Goal: Task Accomplishment & Management: Use online tool/utility

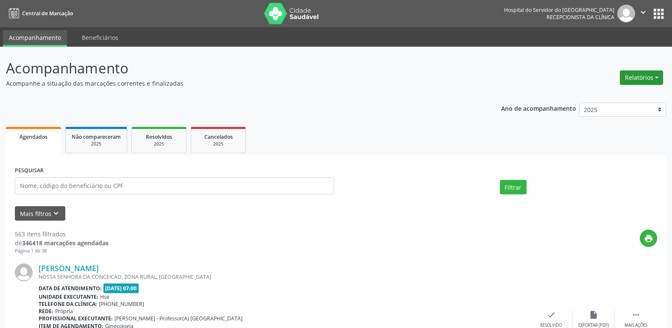
click at [636, 75] on button "Relatórios" at bounding box center [641, 77] width 43 height 14
click at [620, 92] on link "Agendamentos" at bounding box center [617, 96] width 91 height 12
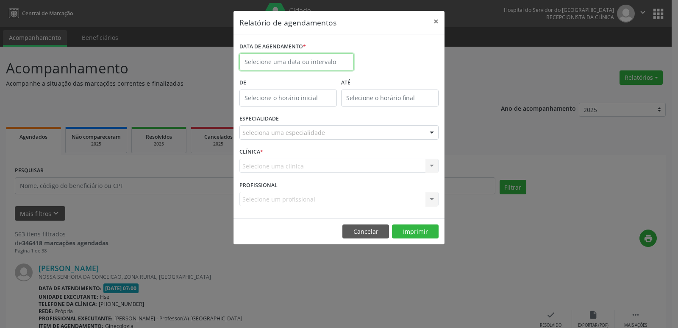
click at [278, 60] on input "text" at bounding box center [296, 61] width 114 height 17
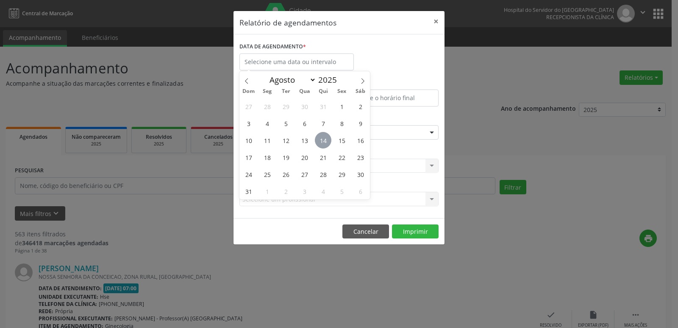
click at [323, 144] on span "14" at bounding box center [323, 140] width 17 height 17
type input "[DATE]"
click at [323, 144] on span "14" at bounding box center [323, 140] width 17 height 17
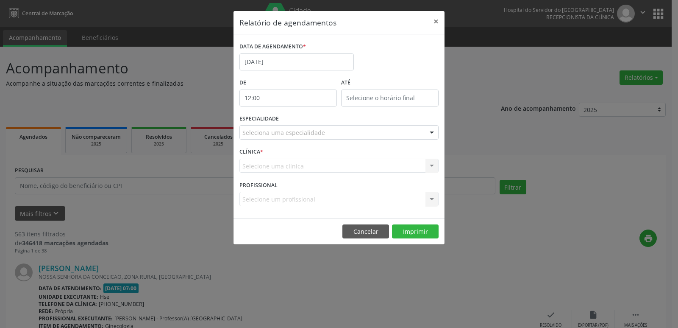
click at [289, 99] on input "12:00" at bounding box center [287, 97] width 97 height 17
click at [301, 120] on span at bounding box center [301, 120] width 6 height 8
type input "11:00"
type input "11"
click at [301, 120] on span at bounding box center [301, 120] width 6 height 8
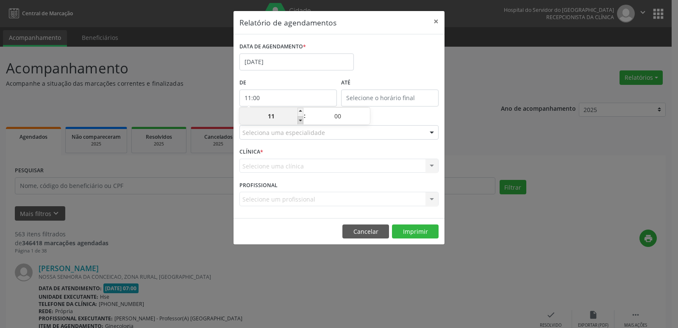
type input "10:00"
type input "10"
click at [301, 120] on span at bounding box center [301, 120] width 6 height 8
type input "09:00"
type input "09"
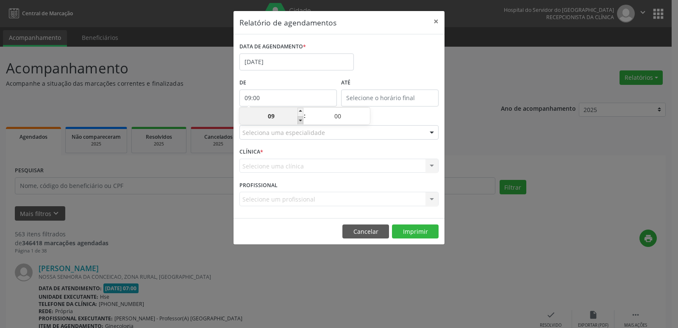
click at [301, 120] on span at bounding box center [301, 120] width 6 height 8
type input "08:00"
type input "08"
click at [301, 120] on span at bounding box center [301, 120] width 6 height 8
type input "07:00"
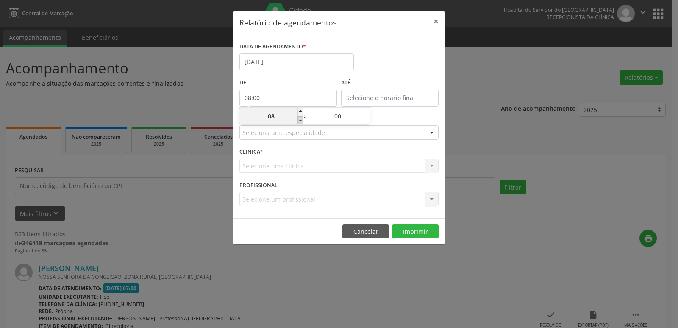
type input "07"
click at [390, 102] on input "12:00" at bounding box center [389, 97] width 97 height 17
click at [406, 115] on span ":" at bounding box center [406, 115] width 3 height 17
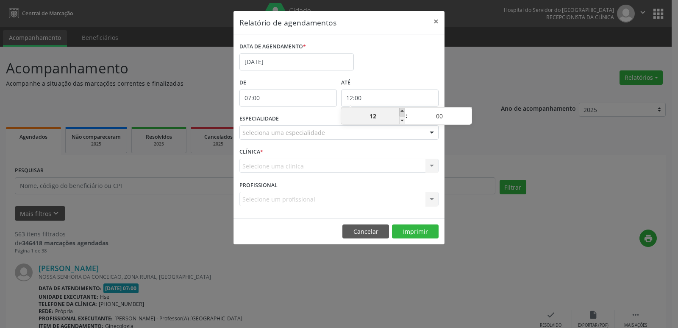
click at [401, 111] on span at bounding box center [402, 112] width 6 height 8
type input "13:00"
type input "13"
click at [401, 111] on span at bounding box center [402, 112] width 6 height 8
type input "14:00"
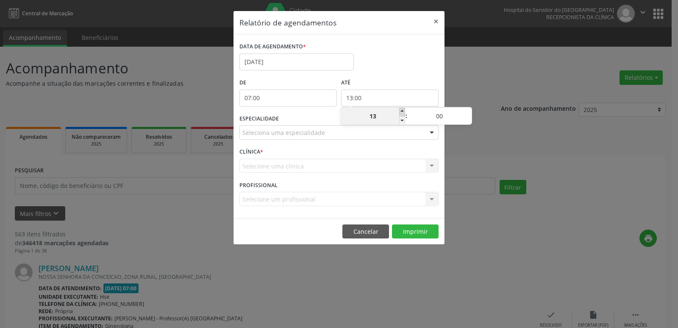
type input "14"
click at [401, 111] on span at bounding box center [402, 112] width 6 height 8
type input "15:00"
type input "15"
click at [401, 111] on span at bounding box center [402, 112] width 6 height 8
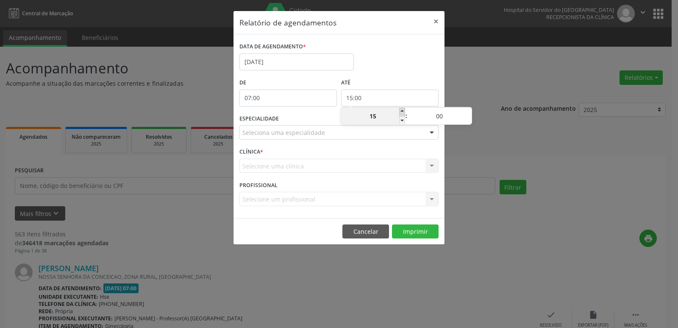
type input "16:00"
type input "16"
click at [401, 111] on span at bounding box center [402, 112] width 6 height 8
type input "17:00"
type input "17"
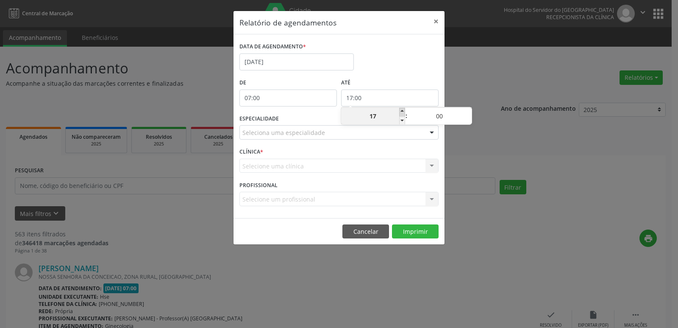
click at [401, 111] on span at bounding box center [402, 112] width 6 height 8
type input "18:00"
type input "18"
click at [401, 111] on span at bounding box center [402, 112] width 6 height 8
type input "19:00"
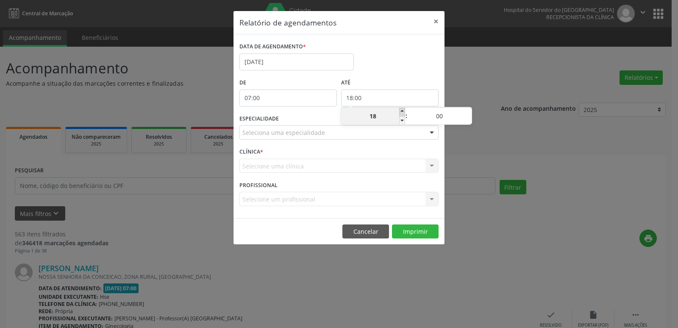
type input "19"
click at [401, 111] on span at bounding box center [402, 112] width 6 height 8
type input "20:00"
type input "20"
click at [401, 111] on span at bounding box center [402, 112] width 6 height 8
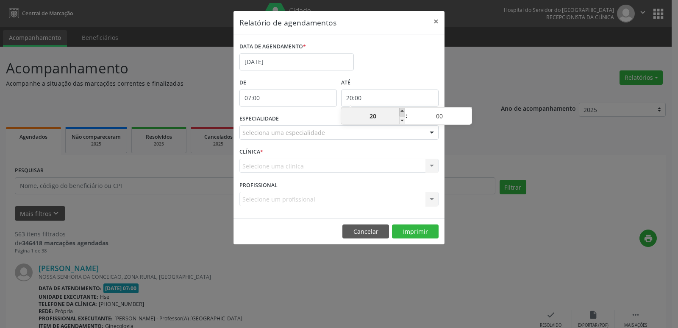
type input "21:00"
type input "21"
click at [401, 111] on span at bounding box center [402, 112] width 6 height 8
type input "22:00"
type input "22"
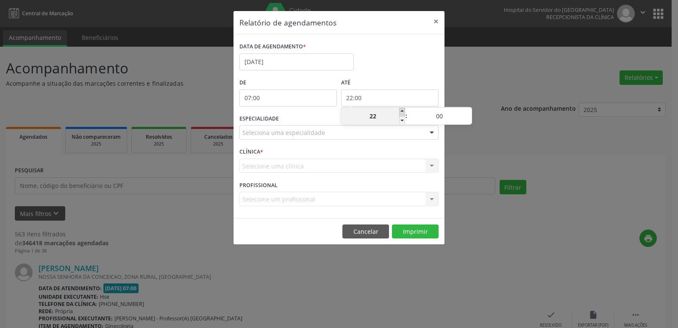
click at [401, 111] on span at bounding box center [402, 112] width 6 height 8
type input "23:00"
type input "23"
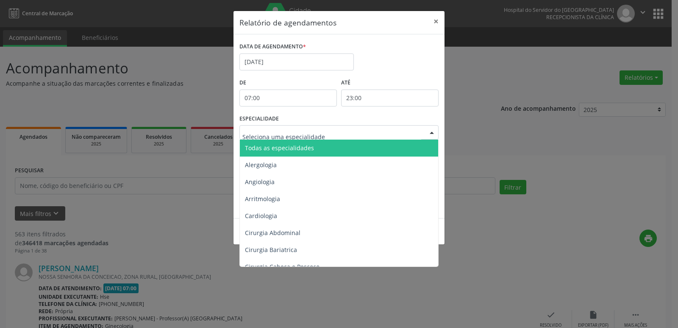
click at [430, 133] on div at bounding box center [432, 132] width 13 height 14
click at [401, 150] on span "Todas as especialidades" at bounding box center [340, 147] width 200 height 17
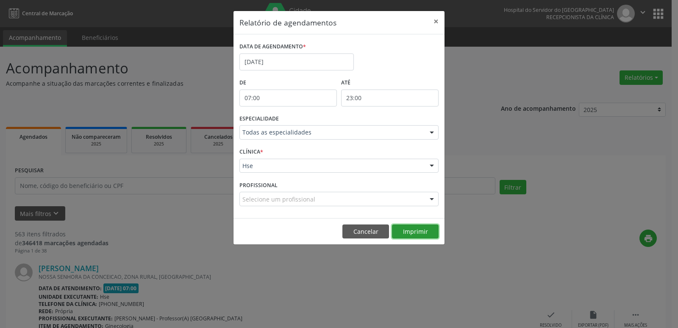
click at [415, 232] on button "Imprimir" at bounding box center [415, 231] width 47 height 14
